Goal: Feedback & Contribution: Leave review/rating

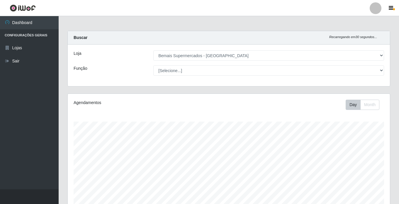
select select "250"
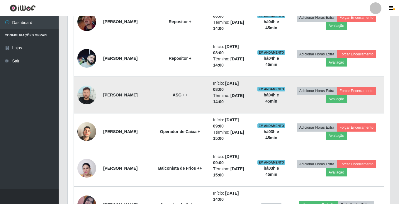
scroll to position [410, 0]
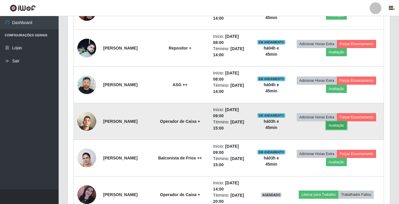
click at [340, 127] on button "Avaliação" at bounding box center [336, 125] width 21 height 8
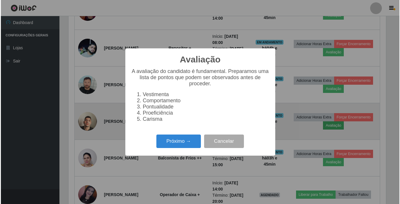
scroll to position [122, 319]
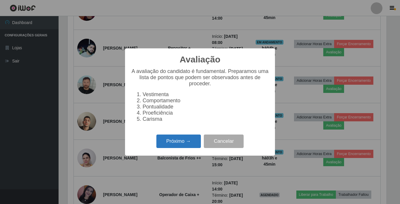
click at [177, 141] on button "Próximo →" at bounding box center [178, 141] width 45 height 14
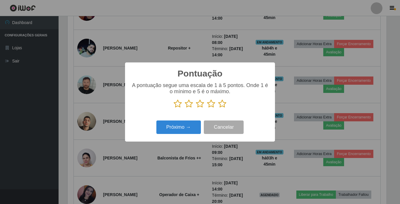
click at [221, 105] on icon at bounding box center [222, 103] width 8 height 9
click at [218, 108] on input "radio" at bounding box center [218, 108] width 0 height 0
click at [182, 128] on button "Próximo →" at bounding box center [178, 127] width 45 height 14
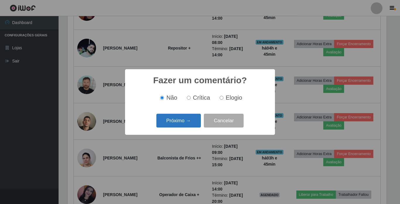
click at [178, 121] on button "Próximo →" at bounding box center [178, 121] width 45 height 14
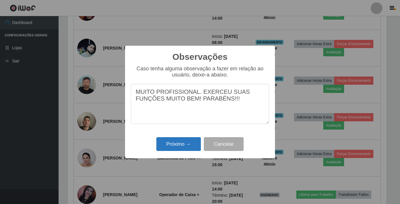
type textarea "MUITO PROFISSIONAL. EXERCEU SUAS FUNÇÕES MUITO BEM! PARABÉNS!!!"
click at [171, 142] on button "Próximo →" at bounding box center [178, 144] width 45 height 14
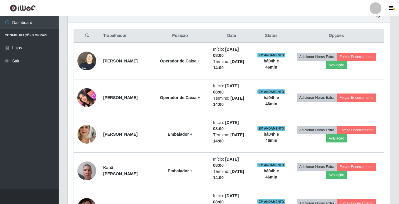
scroll to position [205, 0]
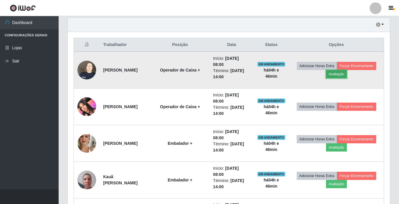
click at [342, 74] on button "Avaliação" at bounding box center [336, 74] width 21 height 8
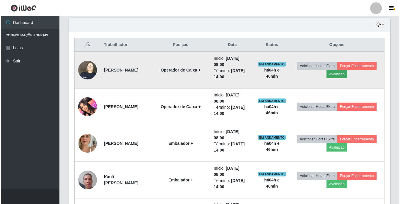
scroll to position [122, 319]
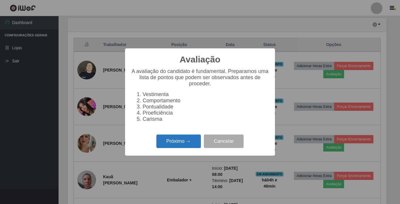
click at [189, 146] on button "Próximo →" at bounding box center [178, 141] width 45 height 14
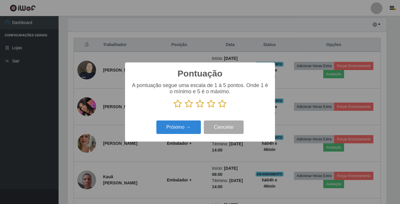
scroll to position [292774, 292577]
click at [223, 107] on icon at bounding box center [222, 103] width 8 height 9
click at [218, 108] on input "radio" at bounding box center [218, 108] width 0 height 0
click at [180, 129] on button "Próximo →" at bounding box center [178, 127] width 45 height 14
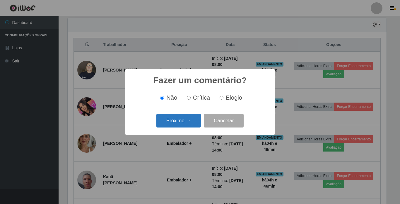
click at [180, 119] on button "Próximo →" at bounding box center [178, 121] width 45 height 14
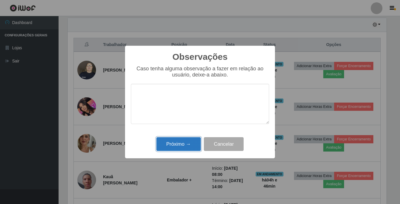
click at [185, 143] on button "Próximo →" at bounding box center [178, 144] width 45 height 14
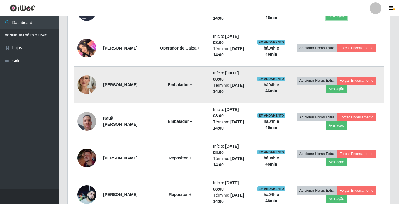
scroll to position [293, 0]
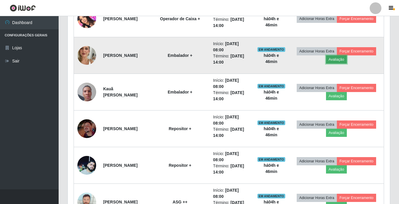
click at [339, 58] on button "Avaliação" at bounding box center [336, 59] width 21 height 8
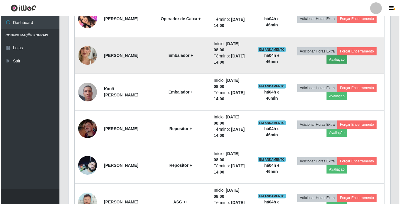
scroll to position [122, 319]
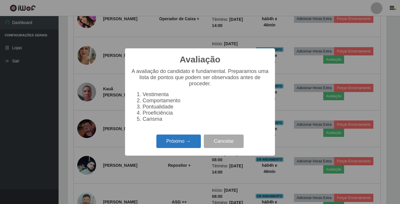
click at [167, 141] on button "Próximo →" at bounding box center [178, 141] width 45 height 14
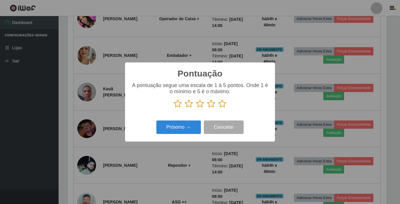
scroll to position [292774, 292577]
click at [221, 104] on icon at bounding box center [222, 103] width 8 height 9
click at [218, 108] on input "radio" at bounding box center [218, 108] width 0 height 0
click at [177, 132] on button "Próximo →" at bounding box center [178, 127] width 45 height 14
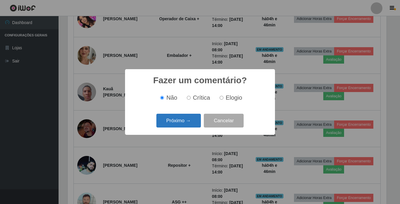
click at [181, 121] on button "Próximo →" at bounding box center [178, 121] width 45 height 14
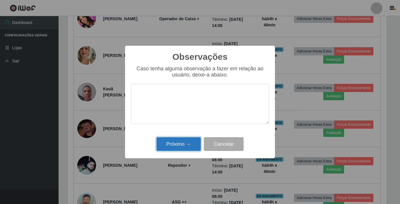
click at [179, 143] on button "Próximo →" at bounding box center [178, 144] width 45 height 14
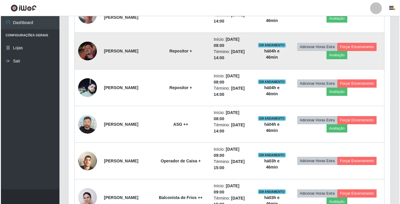
scroll to position [381, 0]
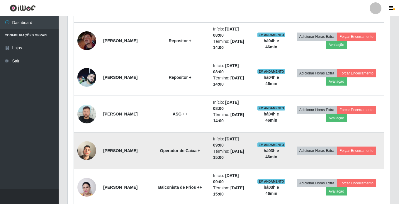
click at [87, 151] on img at bounding box center [86, 150] width 19 height 33
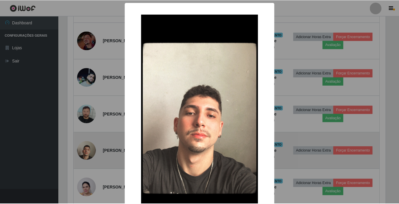
scroll to position [122, 319]
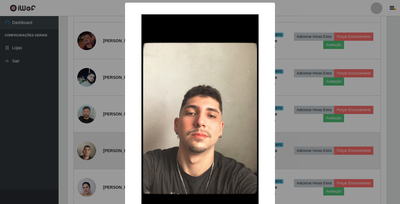
click at [87, 151] on div "× OK Cancel" at bounding box center [200, 102] width 400 height 204
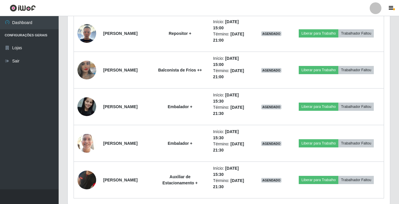
scroll to position [813, 0]
